Goal: Information Seeking & Learning: Check status

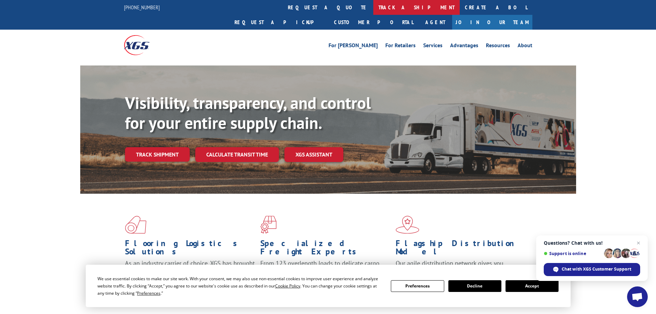
click at [373, 7] on link "track a shipment" at bounding box center [416, 7] width 86 height 15
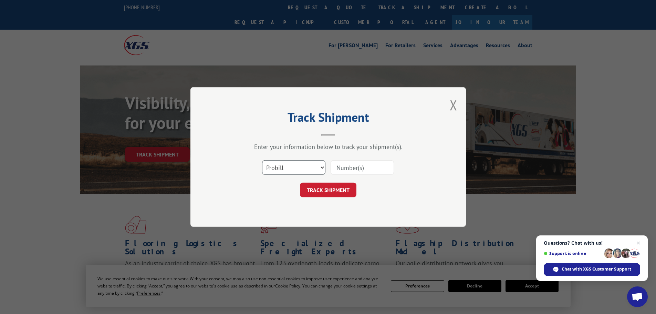
click at [291, 168] on select "Select category... Probill BOL PO" at bounding box center [293, 167] width 63 height 14
select select "po"
click at [262, 160] on select "Select category... Probill BOL PO" at bounding box center [293, 167] width 63 height 14
click at [353, 167] on input at bounding box center [362, 167] width 63 height 14
click at [369, 163] on input at bounding box center [362, 167] width 63 height 14
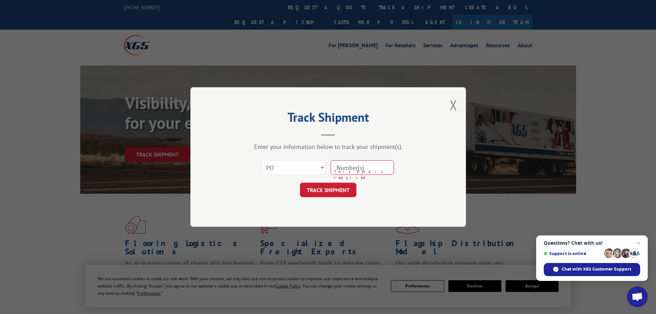
paste input "26530940"
type input "26530940"
click button "TRACK SHIPMENT" at bounding box center [328, 189] width 56 height 14
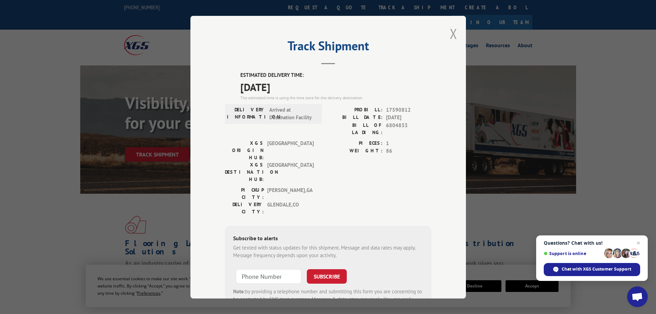
click at [450, 33] on button "Close modal" at bounding box center [454, 33] width 8 height 18
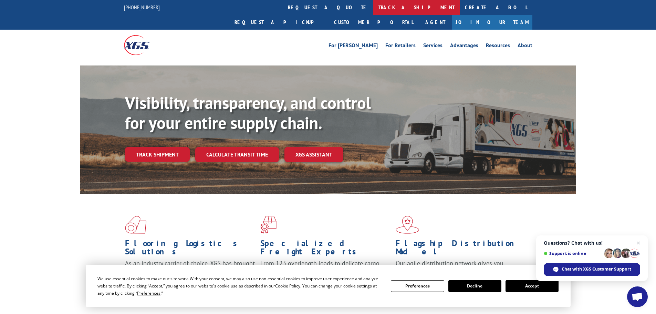
click at [373, 9] on link "track a shipment" at bounding box center [416, 7] width 86 height 15
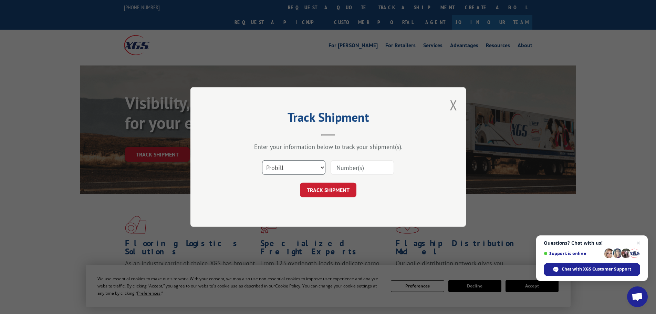
click at [287, 166] on select "Select category... Probill BOL PO" at bounding box center [293, 167] width 63 height 14
select select "po"
click at [262, 160] on select "Select category... Probill BOL PO" at bounding box center [293, 167] width 63 height 14
click at [356, 171] on input at bounding box center [362, 167] width 63 height 14
paste input "26530940"
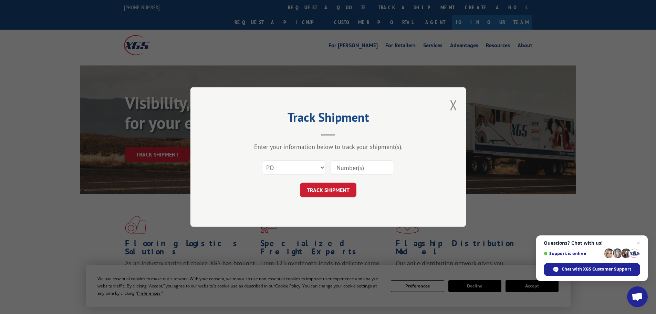
type input "26530940"
click button "TRACK SHIPMENT" at bounding box center [328, 189] width 56 height 14
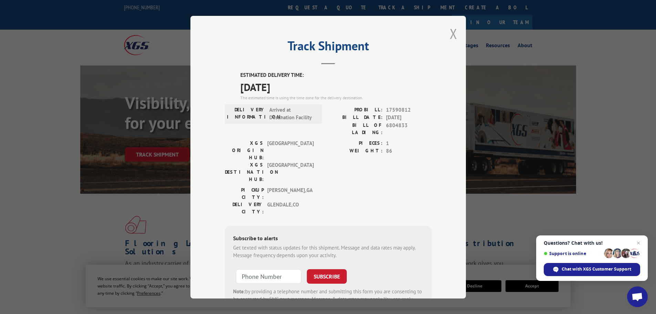
click at [450, 30] on button "Close modal" at bounding box center [454, 33] width 8 height 18
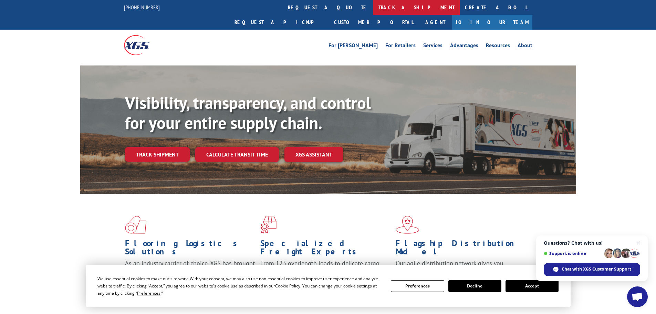
click at [373, 8] on link "track a shipment" at bounding box center [416, 7] width 86 height 15
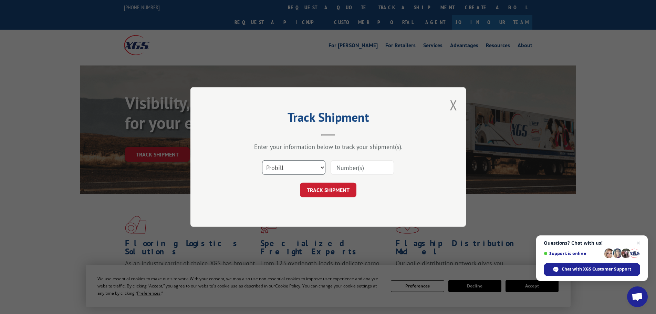
click at [292, 170] on select "Select category... Probill BOL PO" at bounding box center [293, 167] width 63 height 14
select select "po"
click at [262, 160] on select "Select category... Probill BOL PO" at bounding box center [293, 167] width 63 height 14
click at [340, 167] on input at bounding box center [362, 167] width 63 height 14
paste input "26531011"
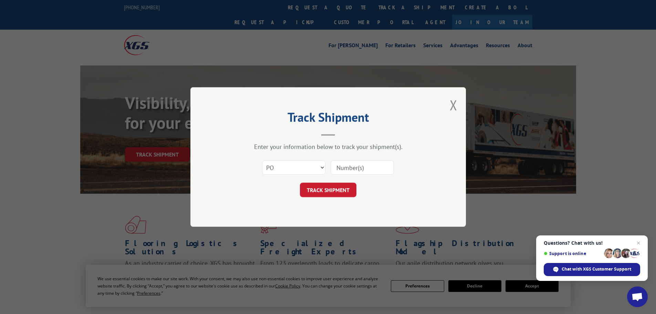
type input "26531011"
click button "TRACK SHIPMENT" at bounding box center [328, 189] width 56 height 14
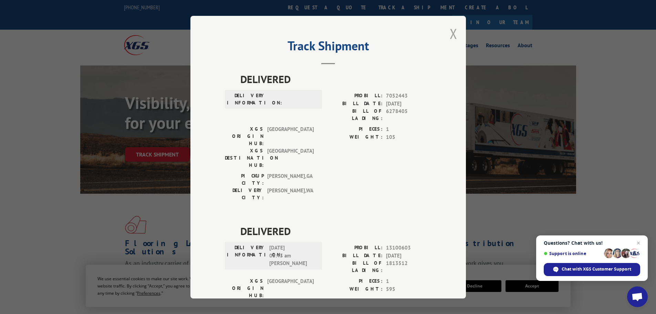
click at [450, 36] on button "Close modal" at bounding box center [454, 33] width 8 height 18
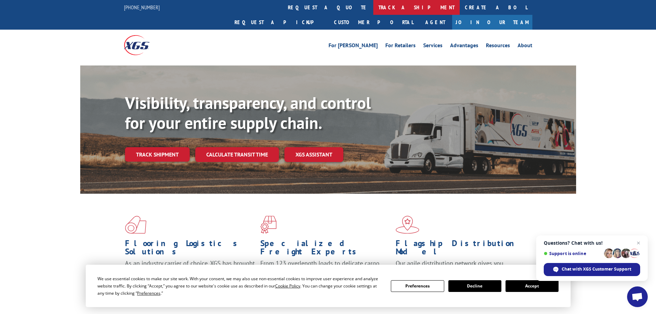
click at [373, 7] on link "track a shipment" at bounding box center [416, 7] width 86 height 15
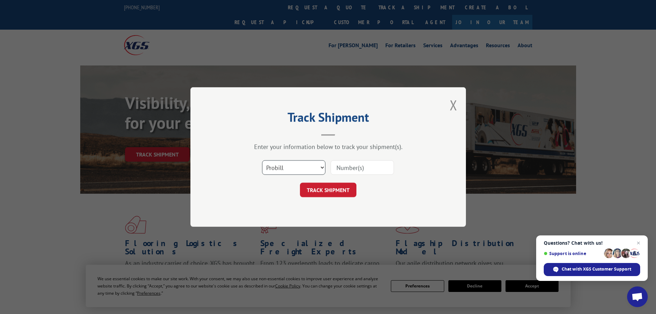
drag, startPoint x: 301, startPoint y: 170, endPoint x: 297, endPoint y: 148, distance: 23.2
click at [298, 166] on select "Select category... Probill BOL PO" at bounding box center [293, 167] width 63 height 14
select select "po"
click at [262, 160] on select "Select category... Probill BOL PO" at bounding box center [293, 167] width 63 height 14
click at [357, 166] on input at bounding box center [362, 167] width 63 height 14
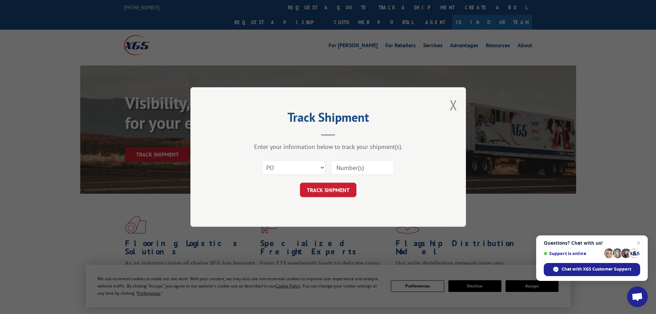
paste input "26531011"
type input "26531011"
click at [349, 189] on button "TRACK SHIPMENT" at bounding box center [328, 189] width 56 height 14
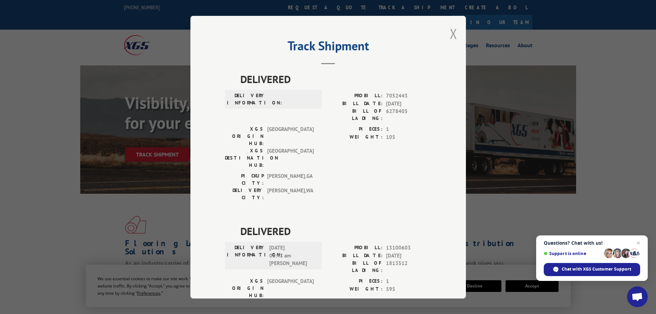
click at [450, 38] on button "Close modal" at bounding box center [454, 33] width 8 height 18
